Goal: Task Accomplishment & Management: Manage account settings

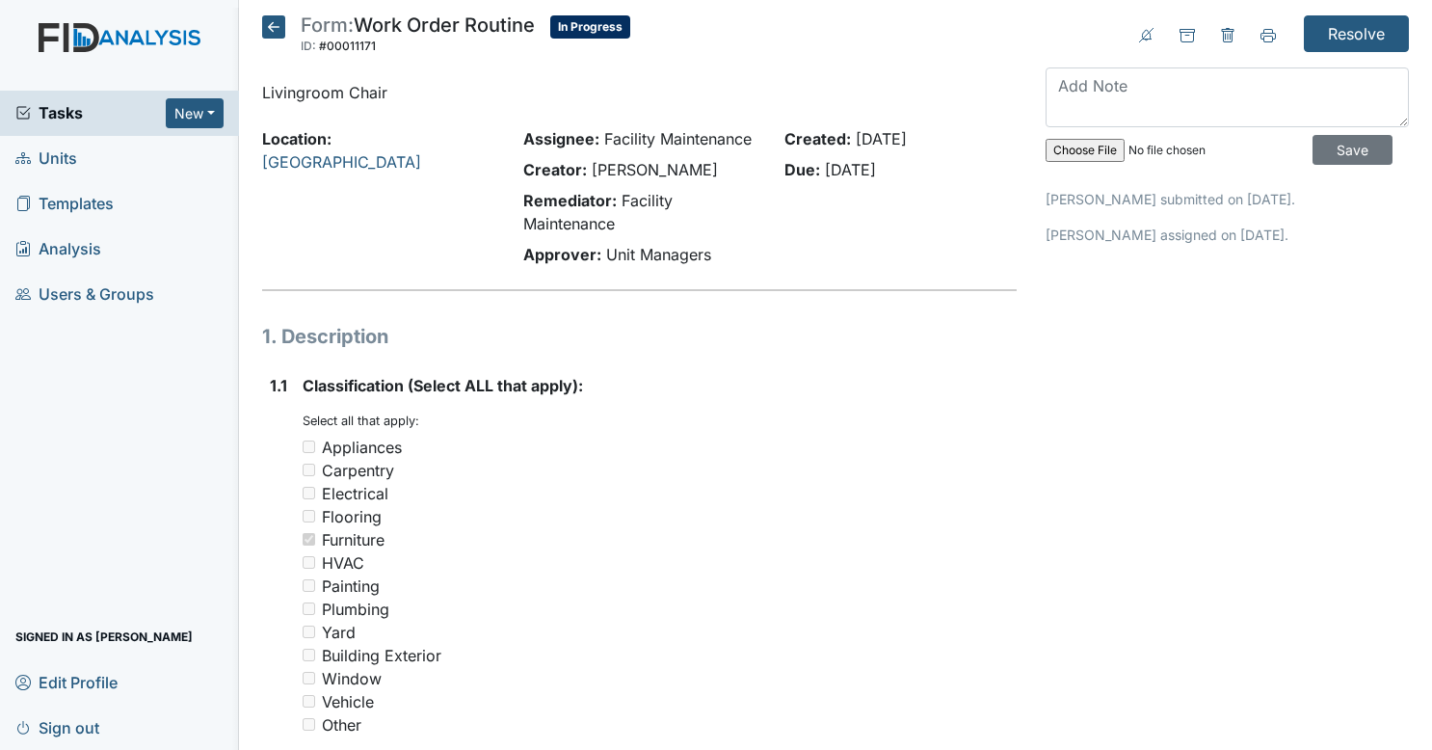
click at [74, 122] on span "Tasks" at bounding box center [90, 112] width 150 height 23
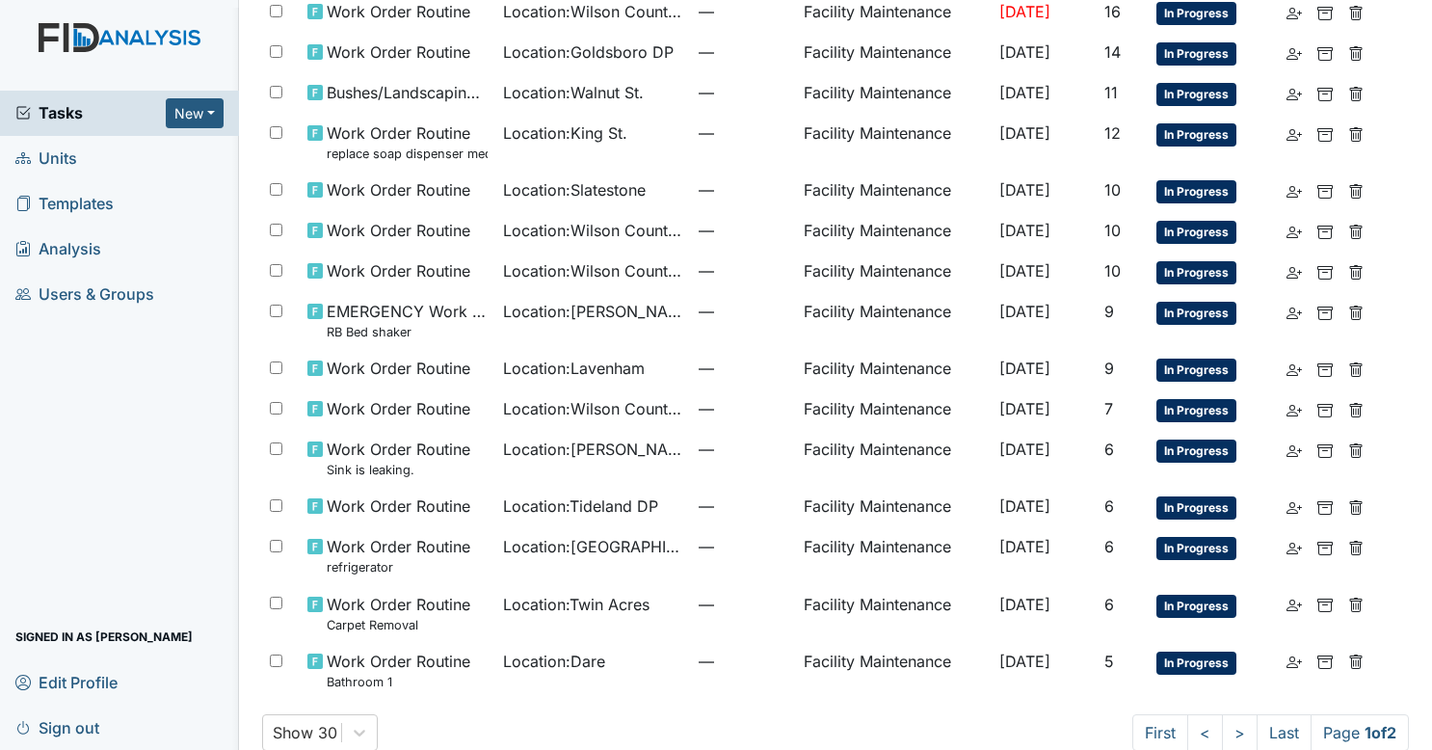
scroll to position [964, 0]
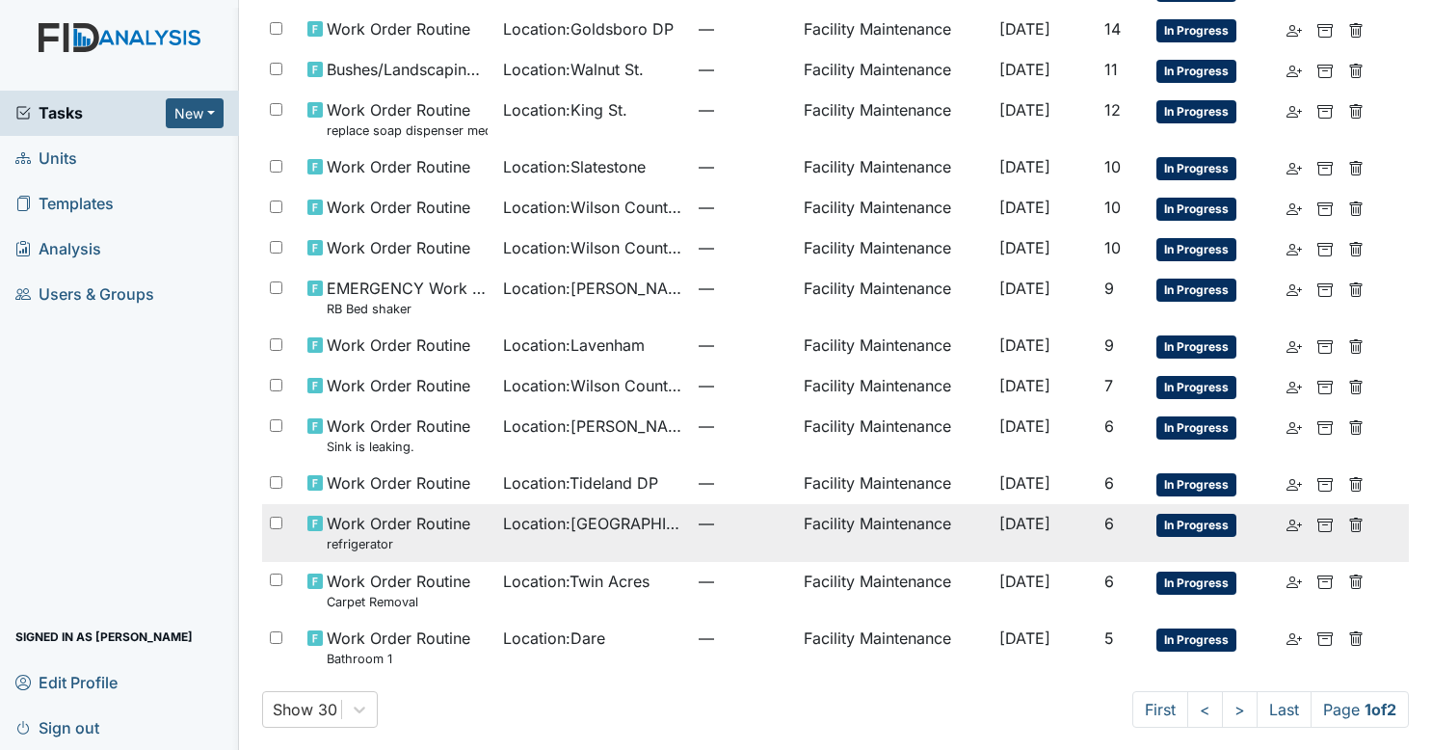
click at [720, 515] on span "—" at bounding box center [743, 523] width 89 height 23
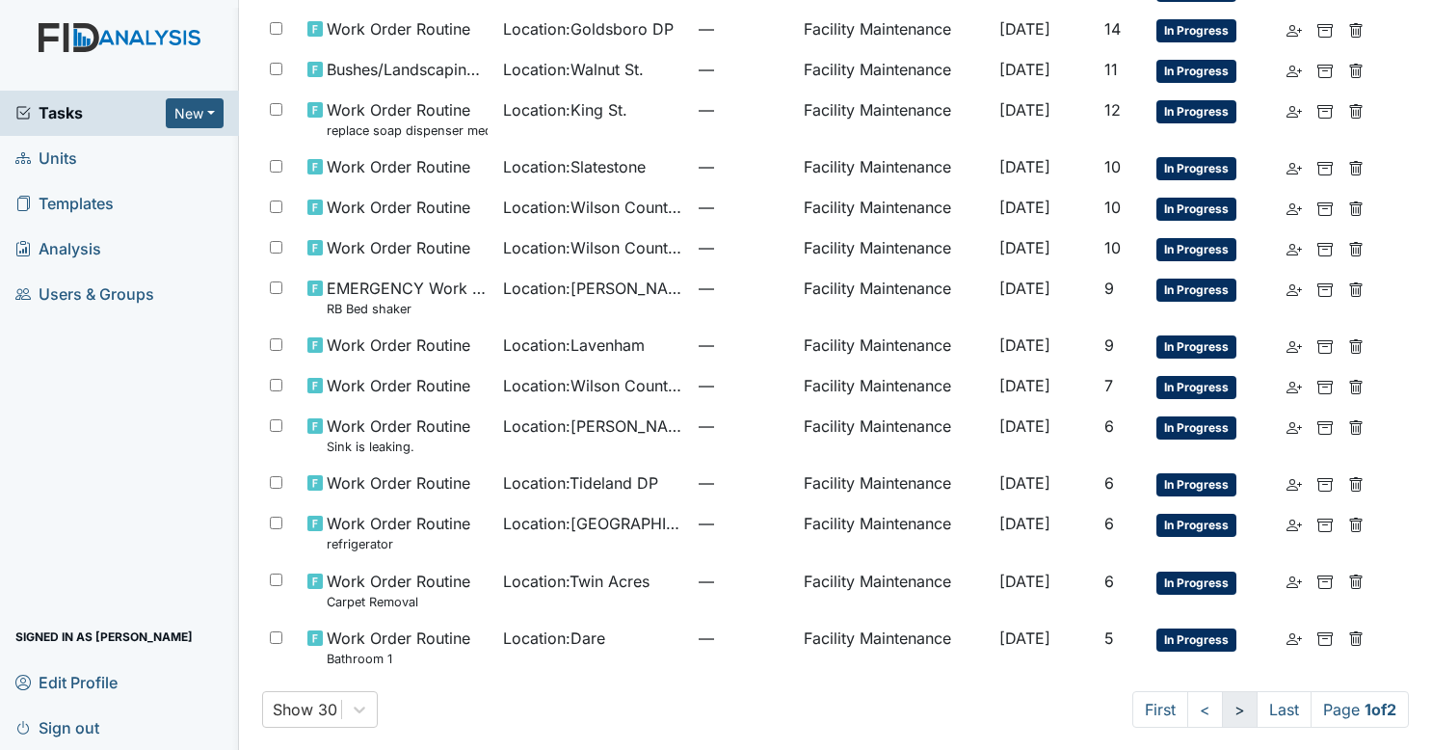
click at [1222, 700] on link ">" at bounding box center [1240, 709] width 36 height 37
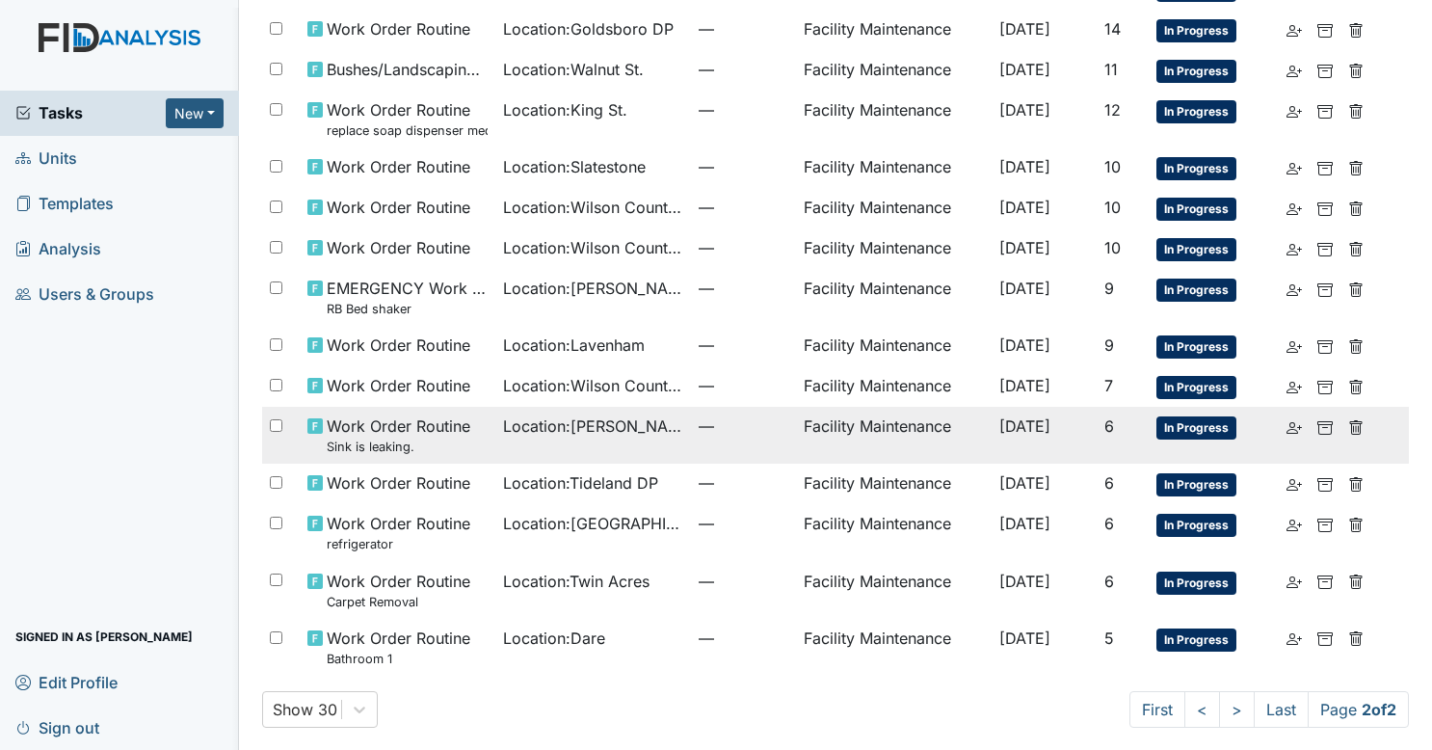
click at [655, 414] on div "Location : Luke St. ICF" at bounding box center [593, 425] width 180 height 23
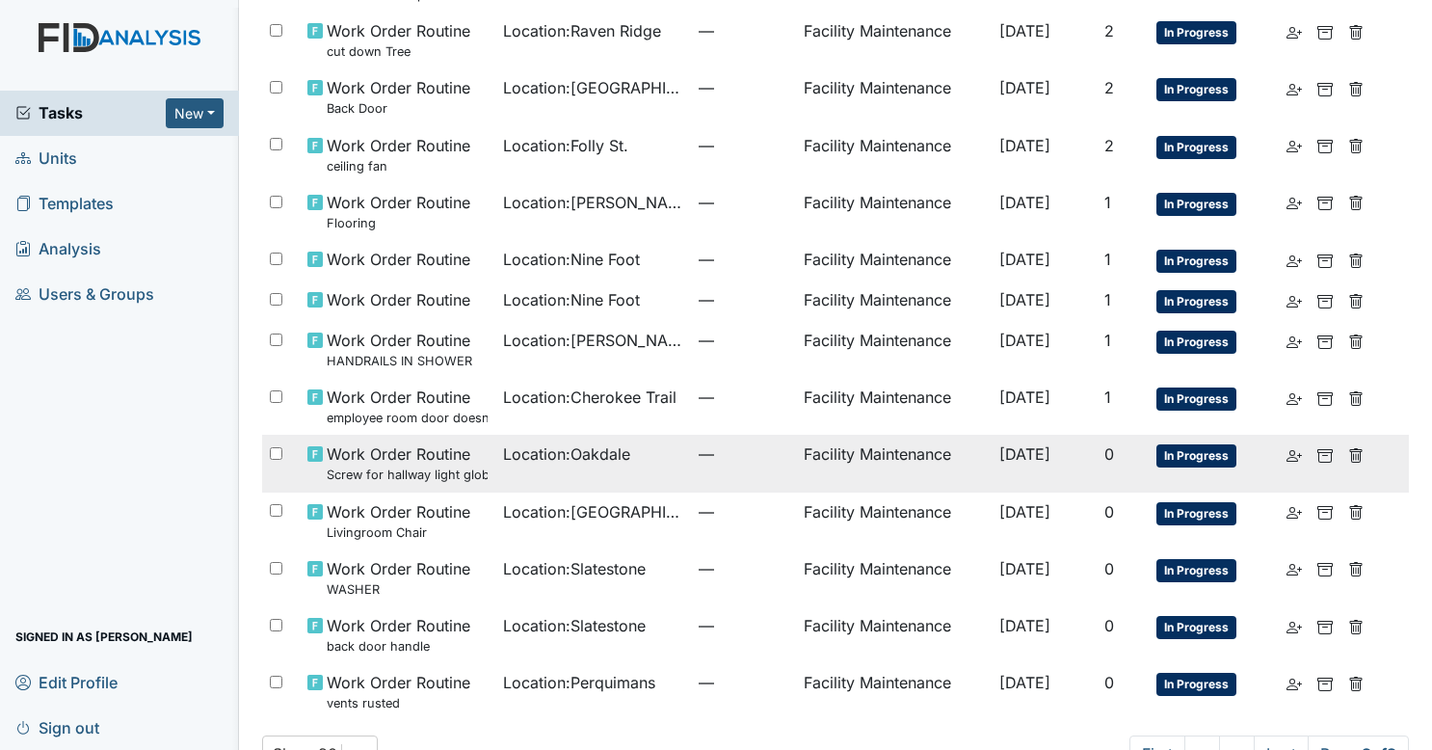
scroll to position [866, 0]
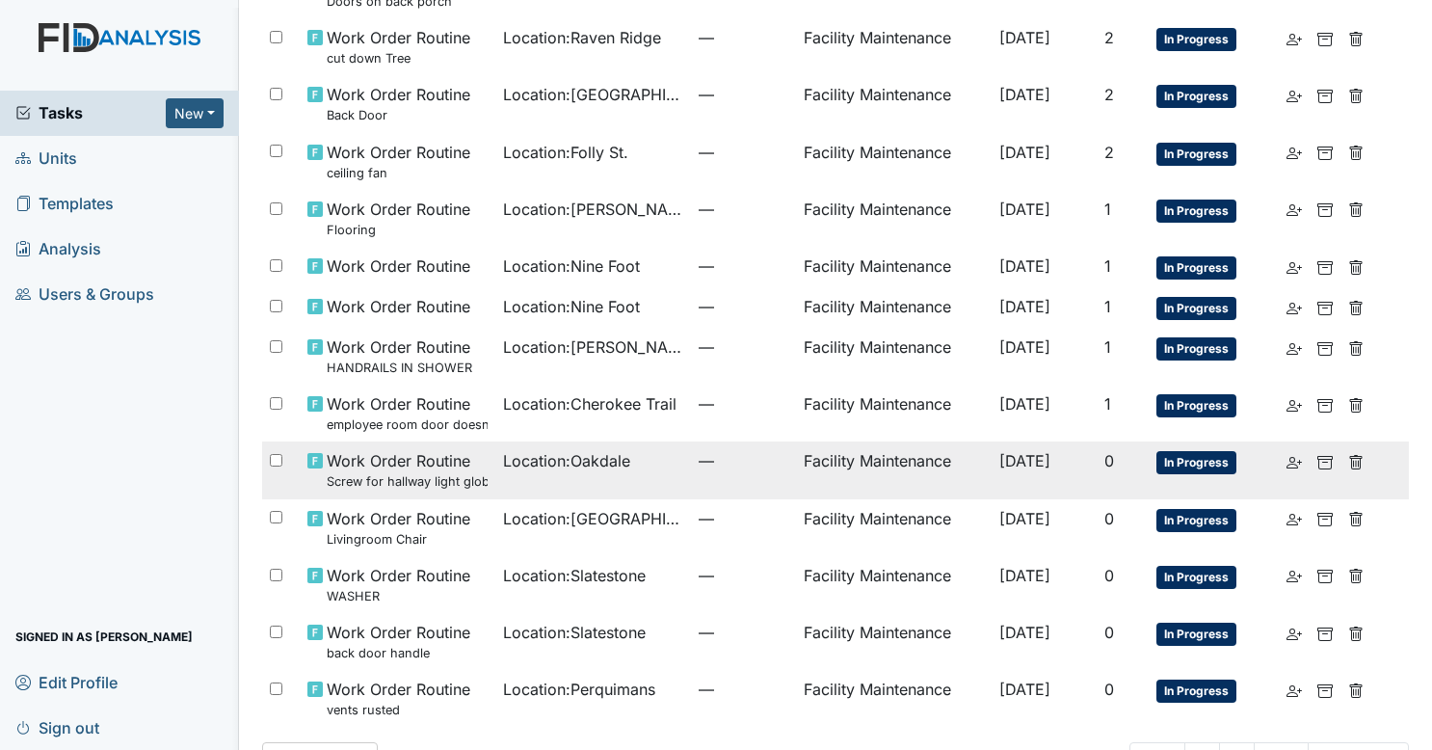
click at [691, 455] on td "—" at bounding box center [743, 469] width 104 height 57
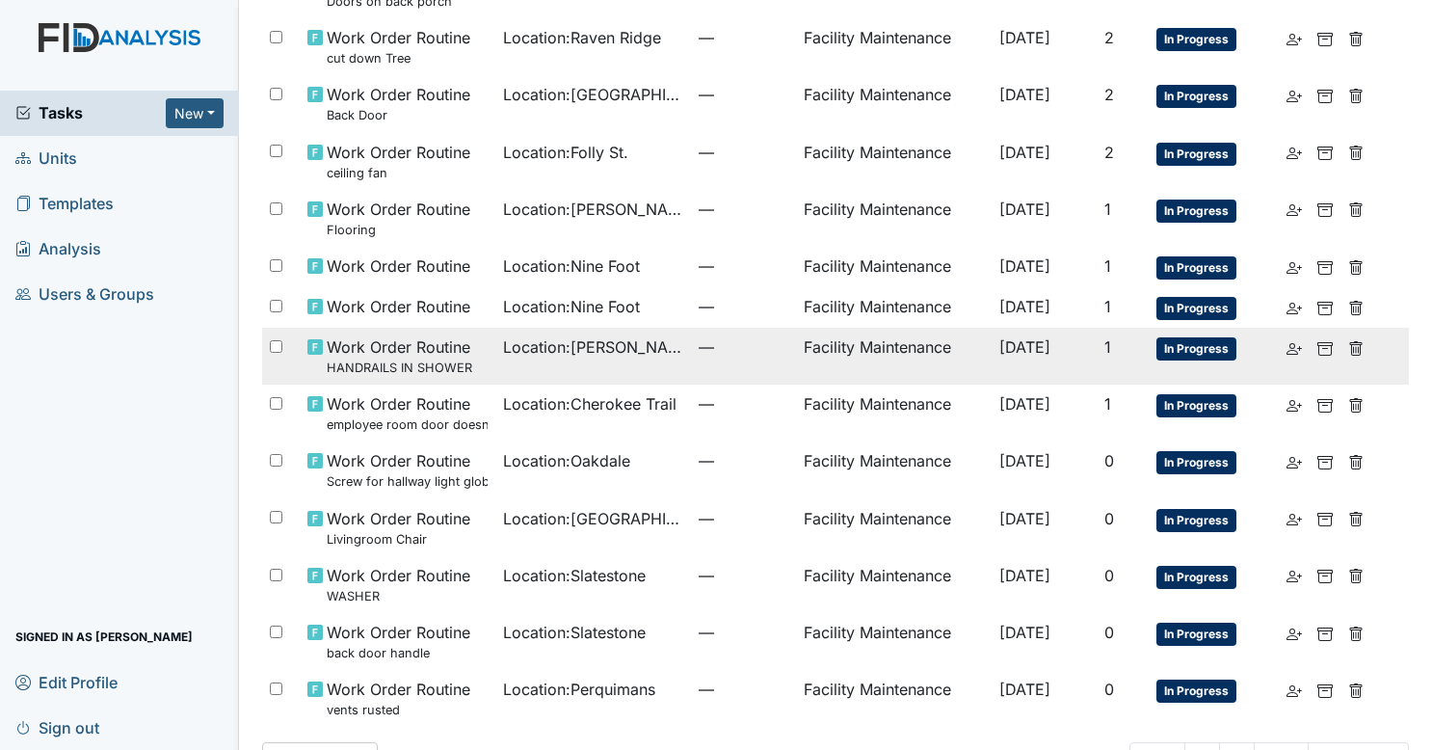
scroll to position [840, 0]
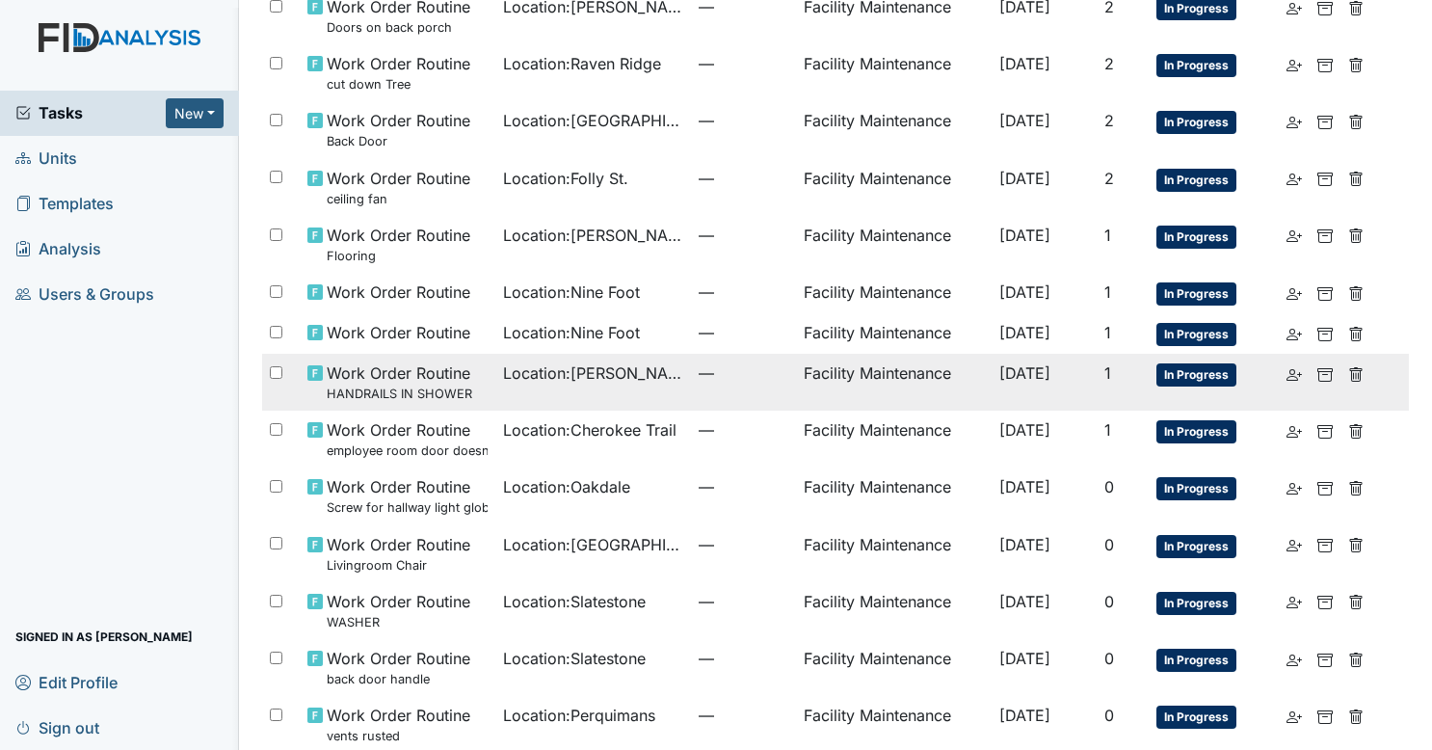
click at [667, 365] on td "Location : William St." at bounding box center [593, 382] width 196 height 57
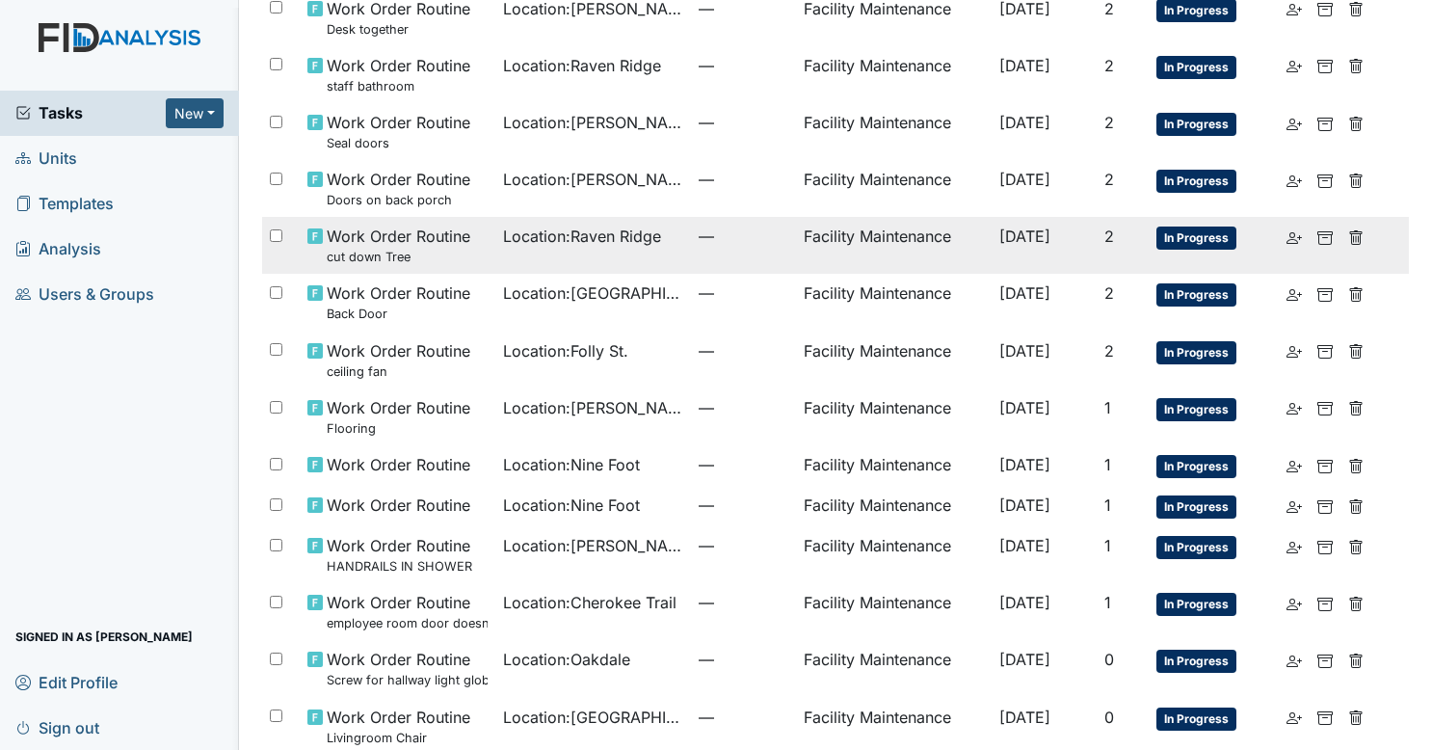
scroll to position [667, 0]
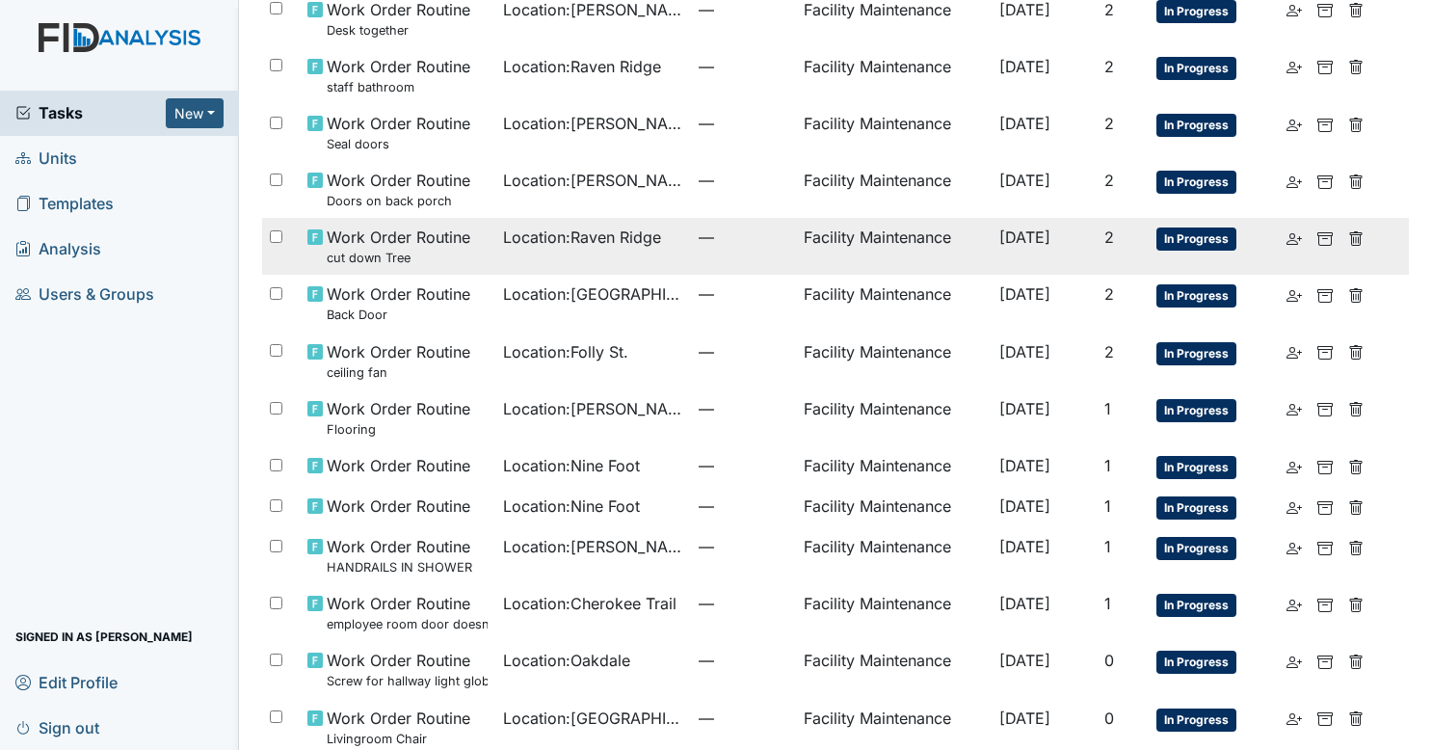
click at [593, 198] on td "Location : William St." at bounding box center [593, 189] width 196 height 57
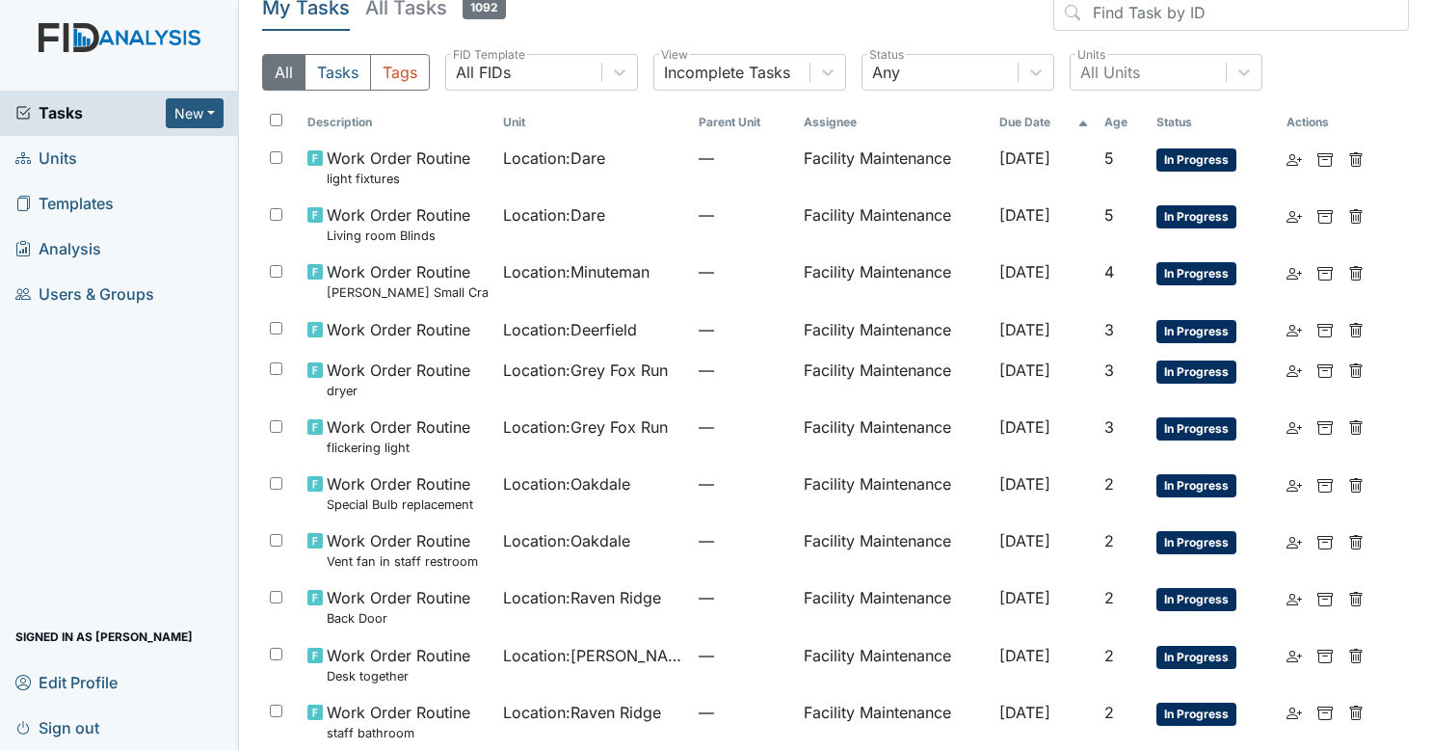
scroll to position [20, 0]
click at [530, 202] on td "Location : Dare" at bounding box center [593, 225] width 196 height 57
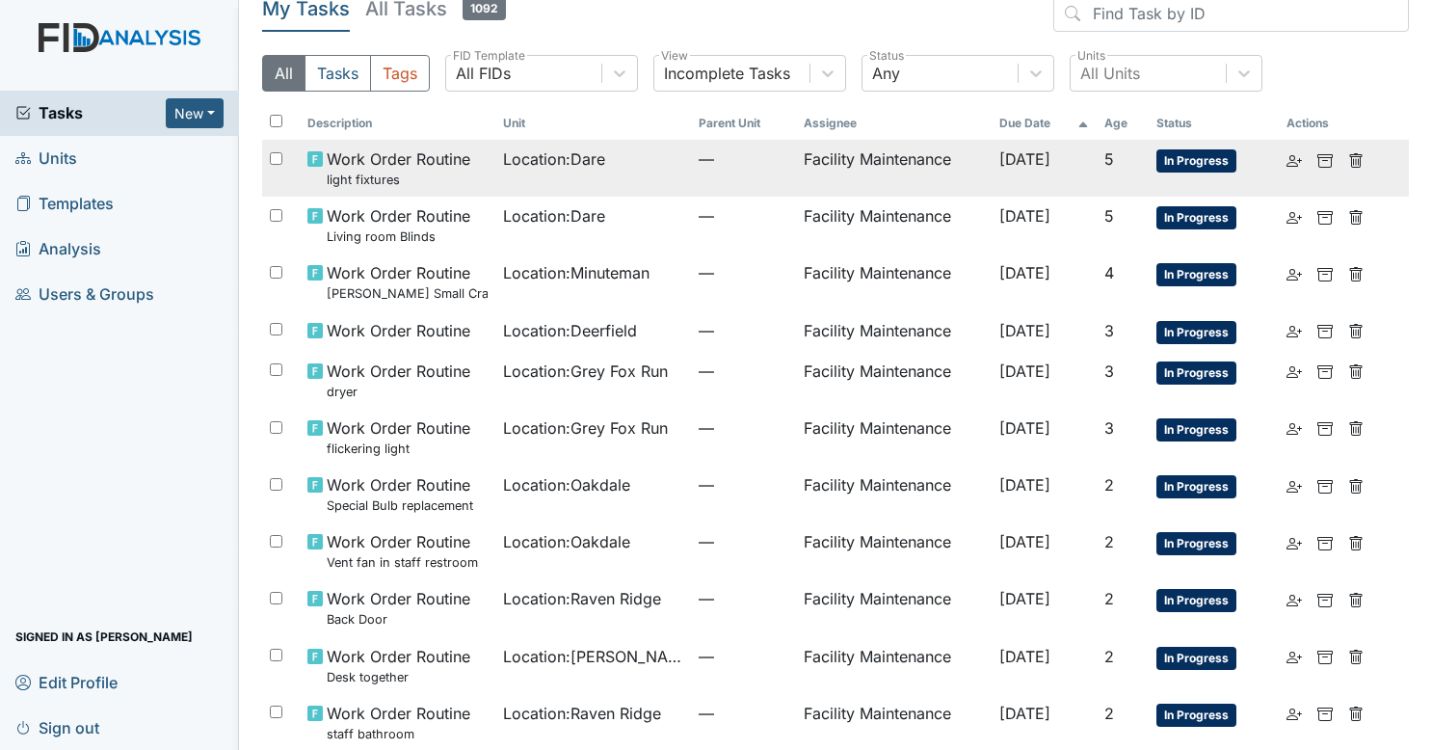
click at [665, 172] on td "Location : Dare" at bounding box center [593, 168] width 196 height 57
